Goal: Information Seeking & Learning: Learn about a topic

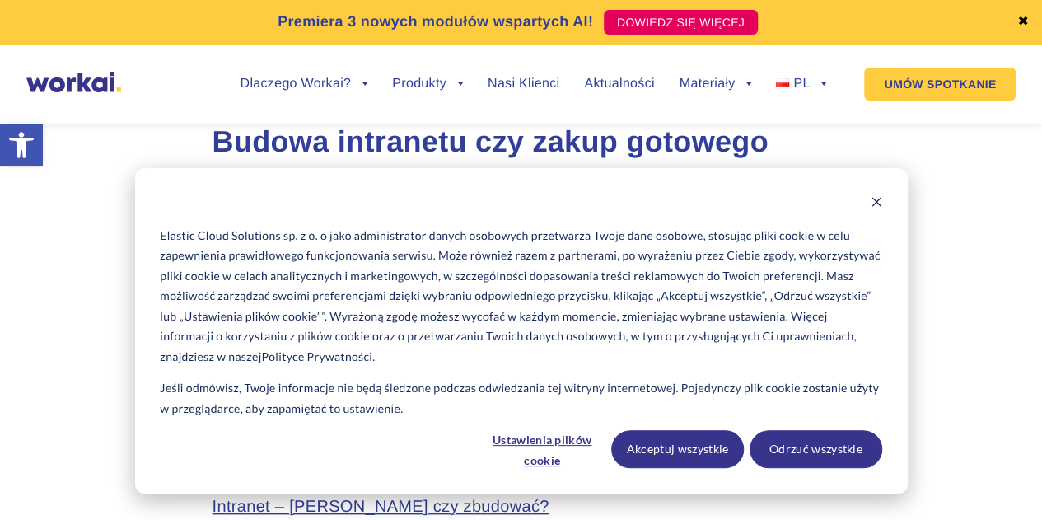
scroll to position [659, 0]
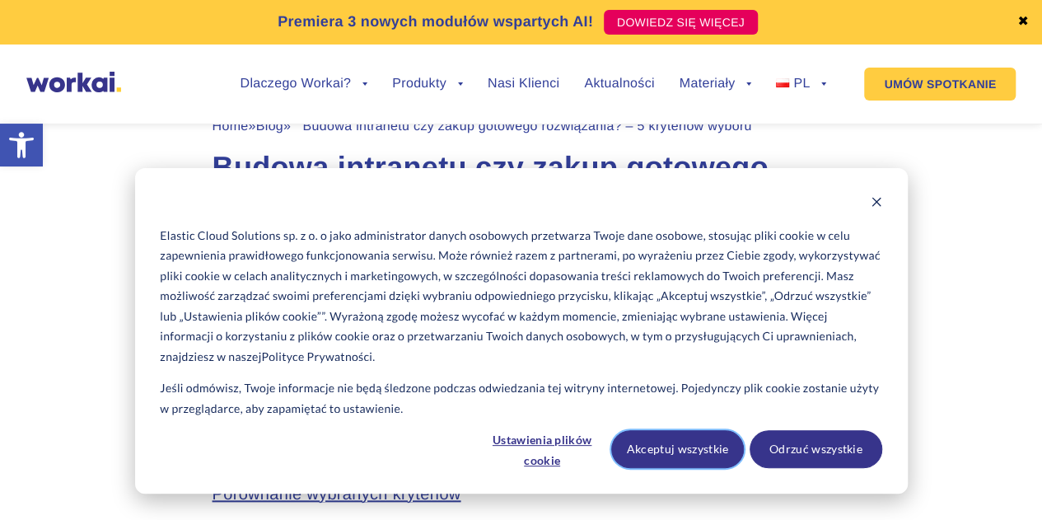
click at [708, 445] on button "Akceptuj wszystkie" at bounding box center [677, 449] width 133 height 38
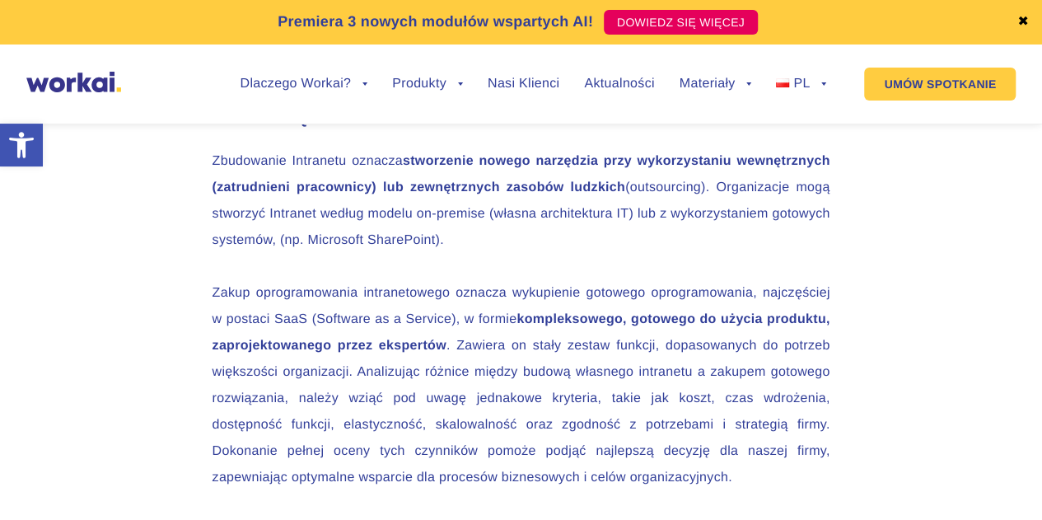
scroll to position [2635, 0]
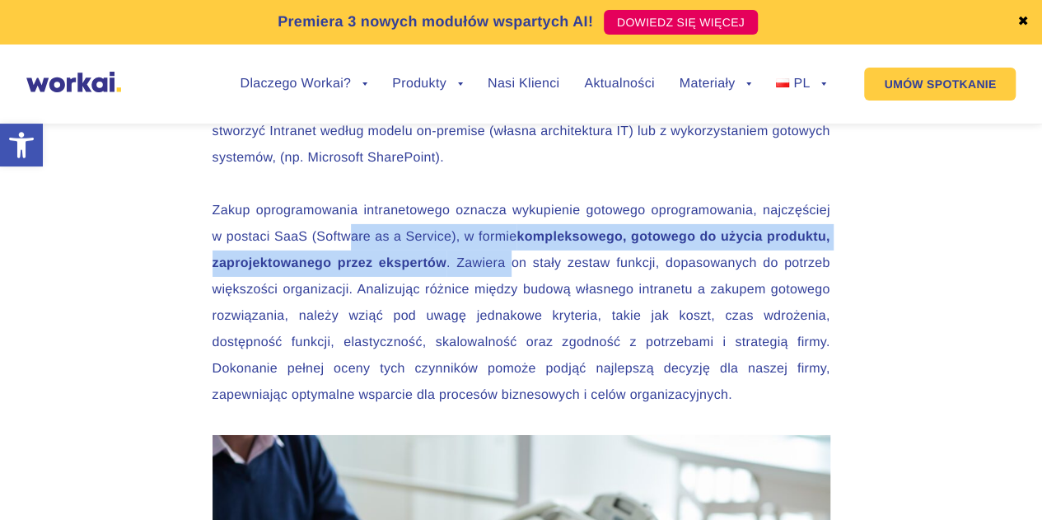
drag, startPoint x: 352, startPoint y: 237, endPoint x: 512, endPoint y: 270, distance: 163.1
click at [512, 270] on p "Zakup oprogramowania intranetowego oznacza wykupienie gotowego oprogramowania, …" at bounding box center [521, 303] width 618 height 211
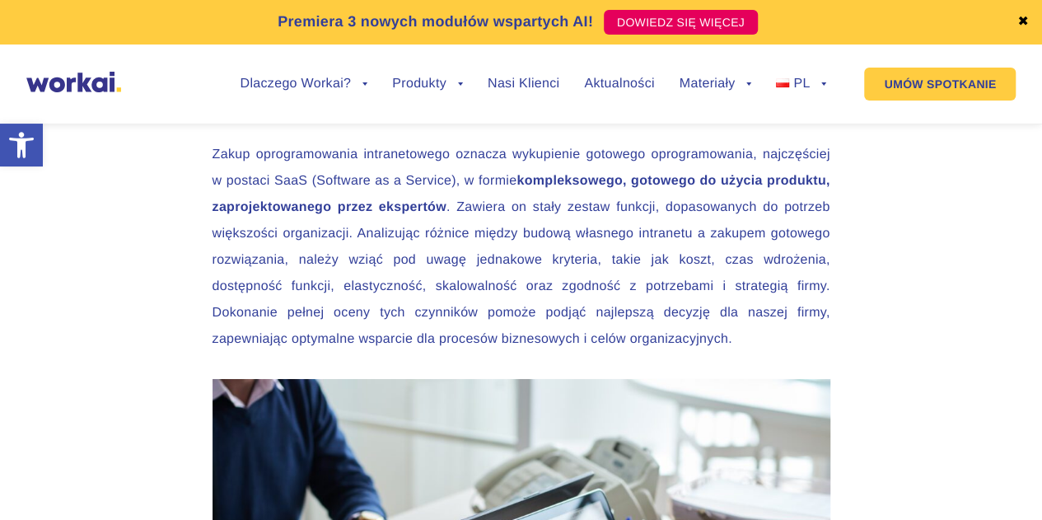
scroll to position [2717, 0]
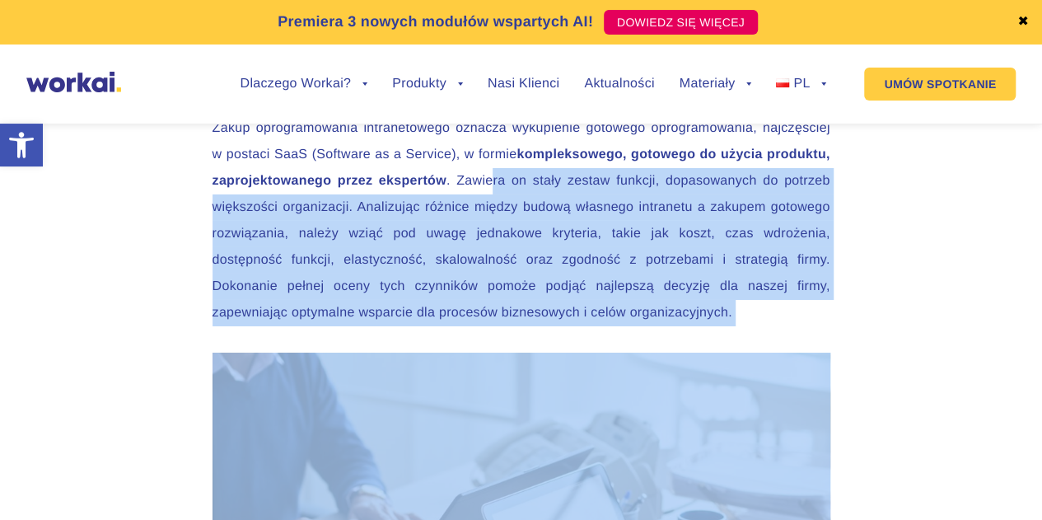
drag, startPoint x: 492, startPoint y: 185, endPoint x: 734, endPoint y: 330, distance: 282.1
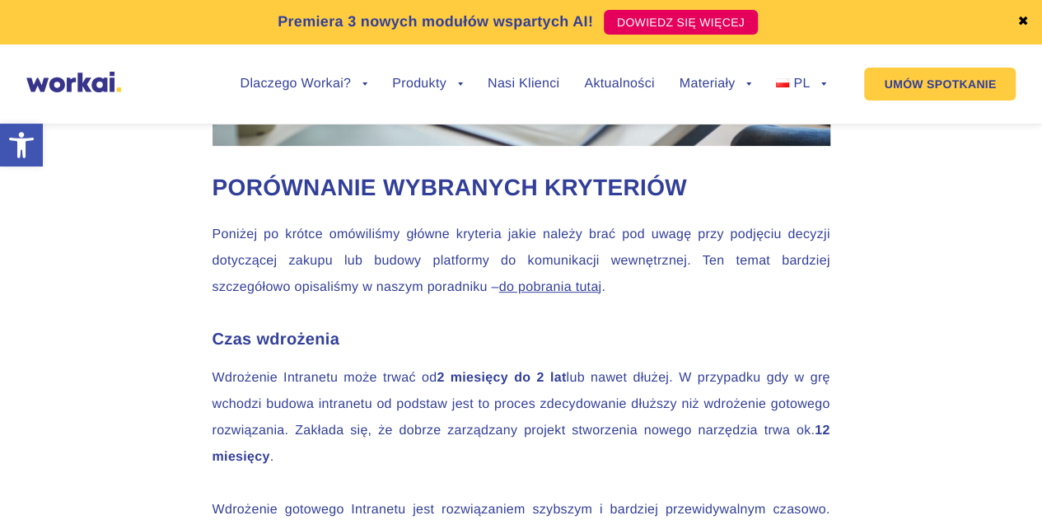
scroll to position [3376, 0]
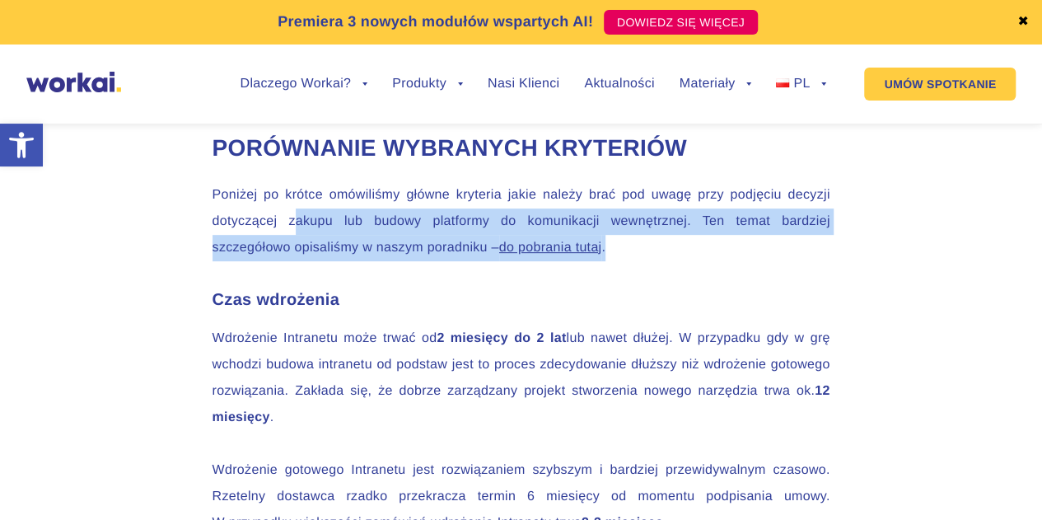
drag, startPoint x: 295, startPoint y: 215, endPoint x: 739, endPoint y: 249, distance: 445.1
click at [739, 249] on p "Poniżej po krótce omówiliśmy główne kryteria jakie należy brać pod uwagę przy p…" at bounding box center [521, 221] width 618 height 79
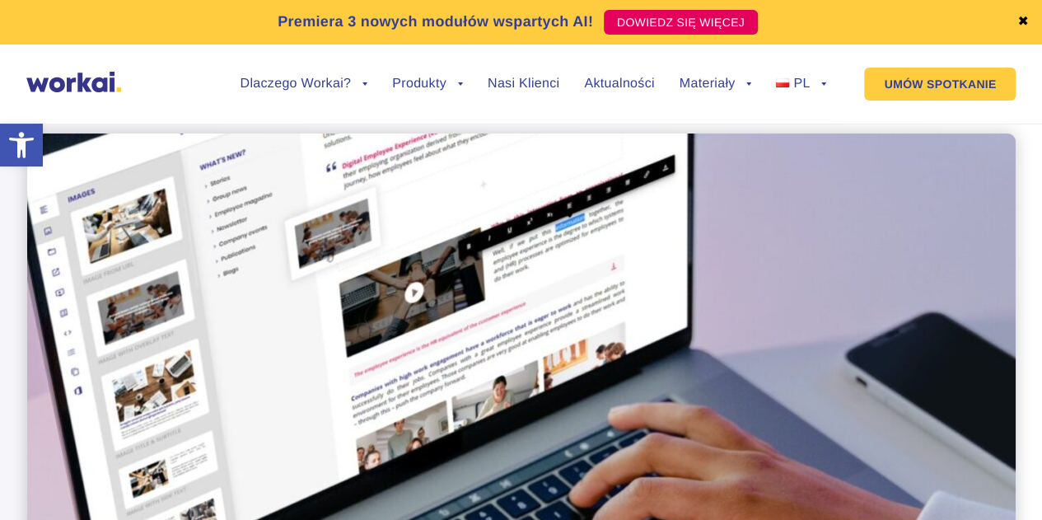
scroll to position [0, 0]
